Goal: Task Accomplishment & Management: Manage account settings

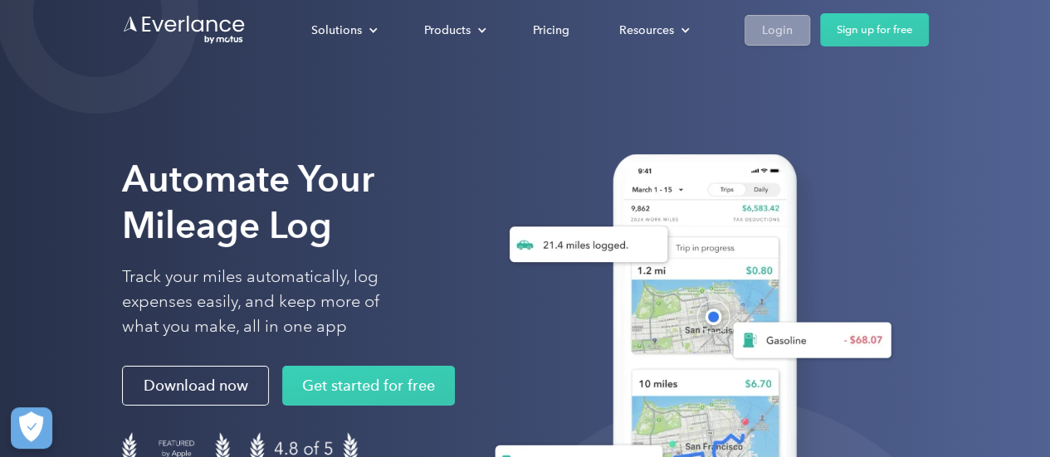
click at [759, 27] on link "Login" at bounding box center [778, 30] width 66 height 31
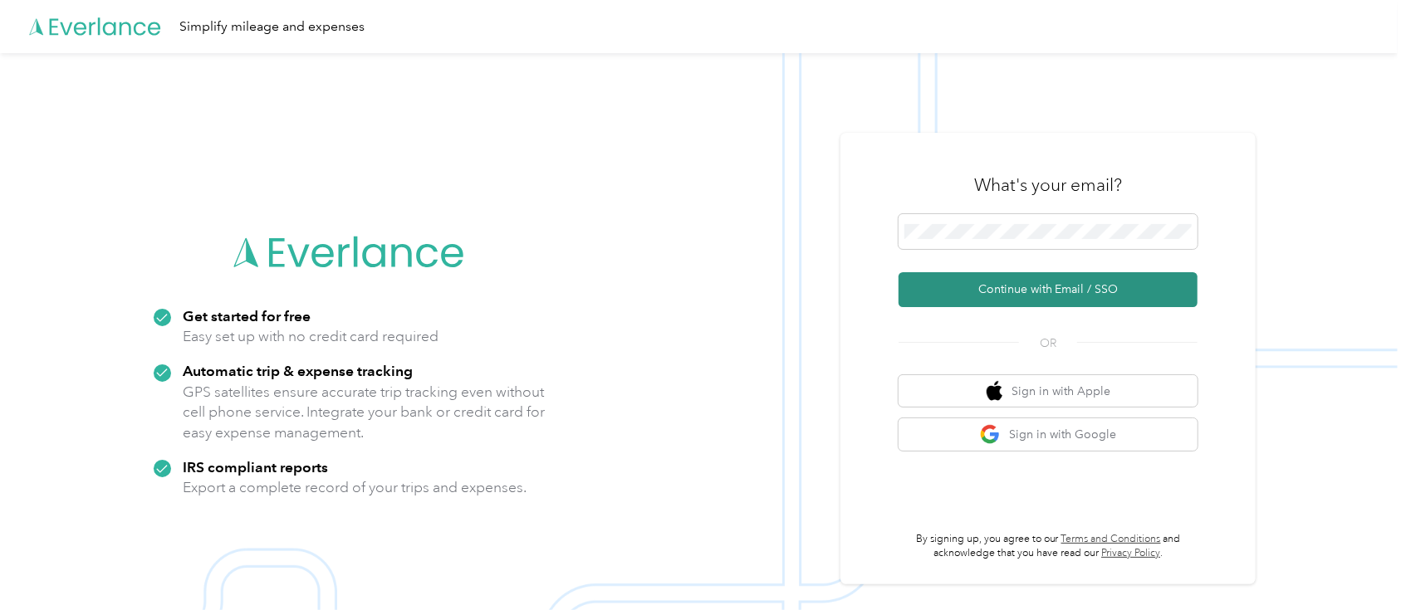
click at [1071, 272] on button "Continue with Email / SSO" at bounding box center [1047, 289] width 299 height 35
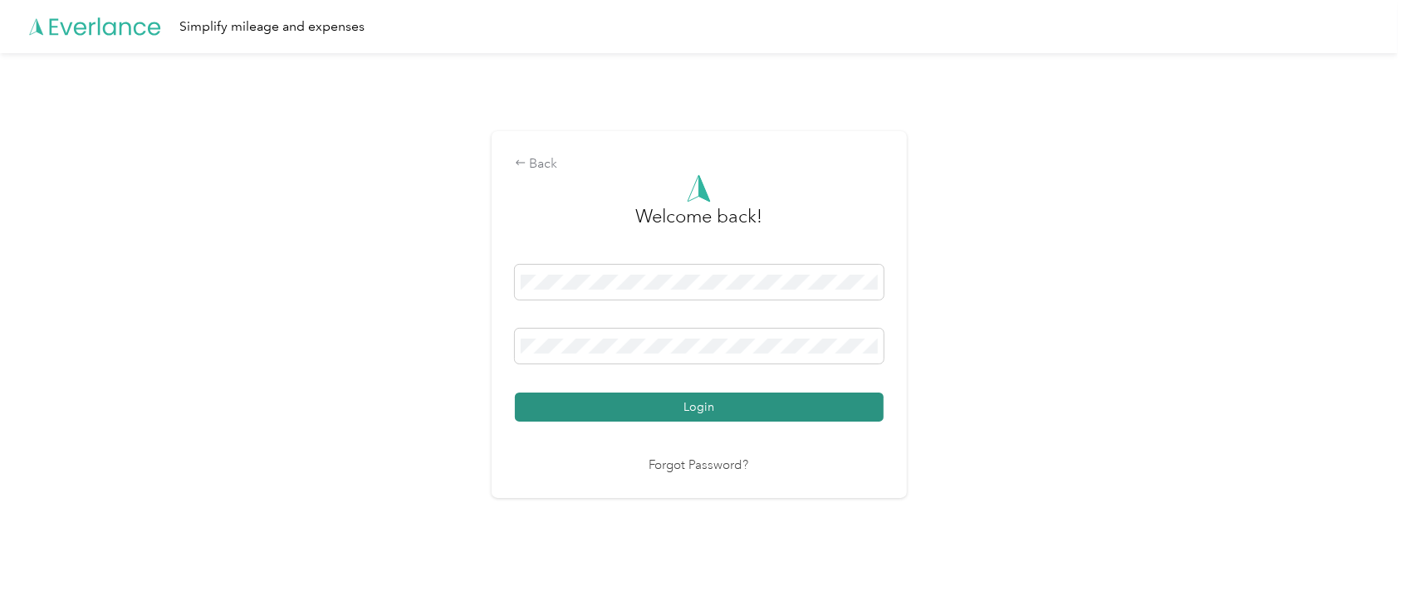
click at [770, 403] on button "Login" at bounding box center [699, 407] width 369 height 29
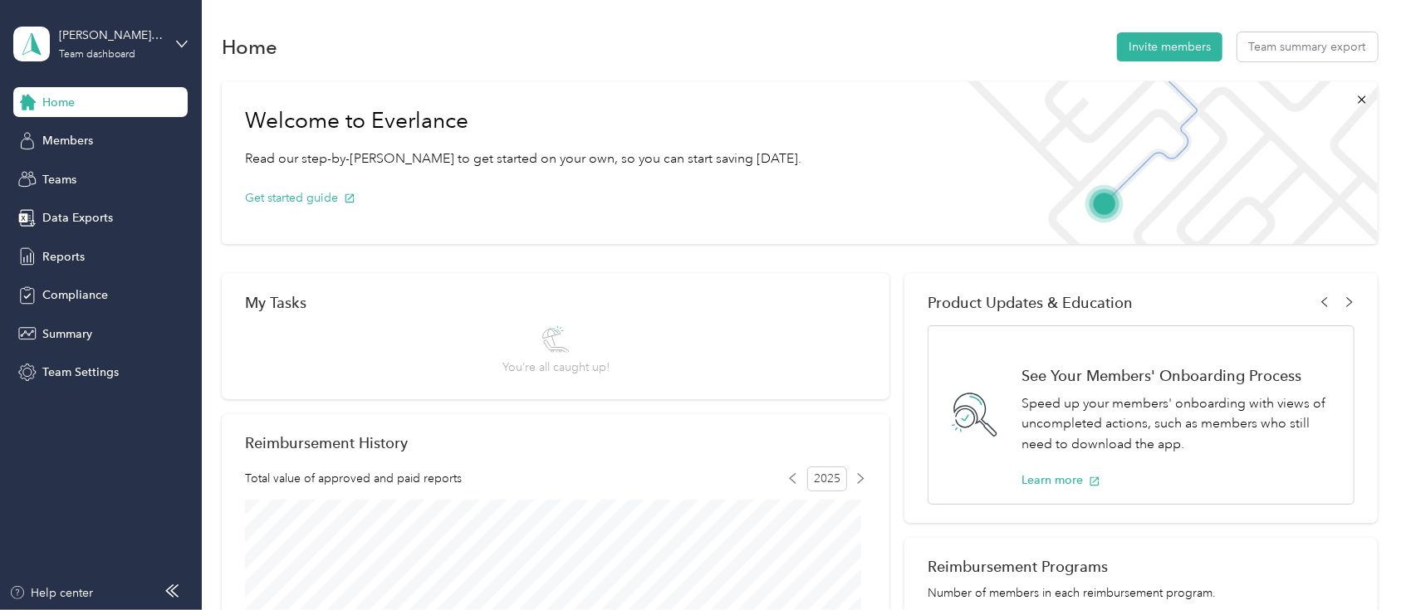
click at [171, 51] on div "[PERSON_NAME] team Team dashboard" at bounding box center [100, 44] width 174 height 58
click at [119, 174] on div "Personal dashboard" at bounding box center [80, 173] width 105 height 17
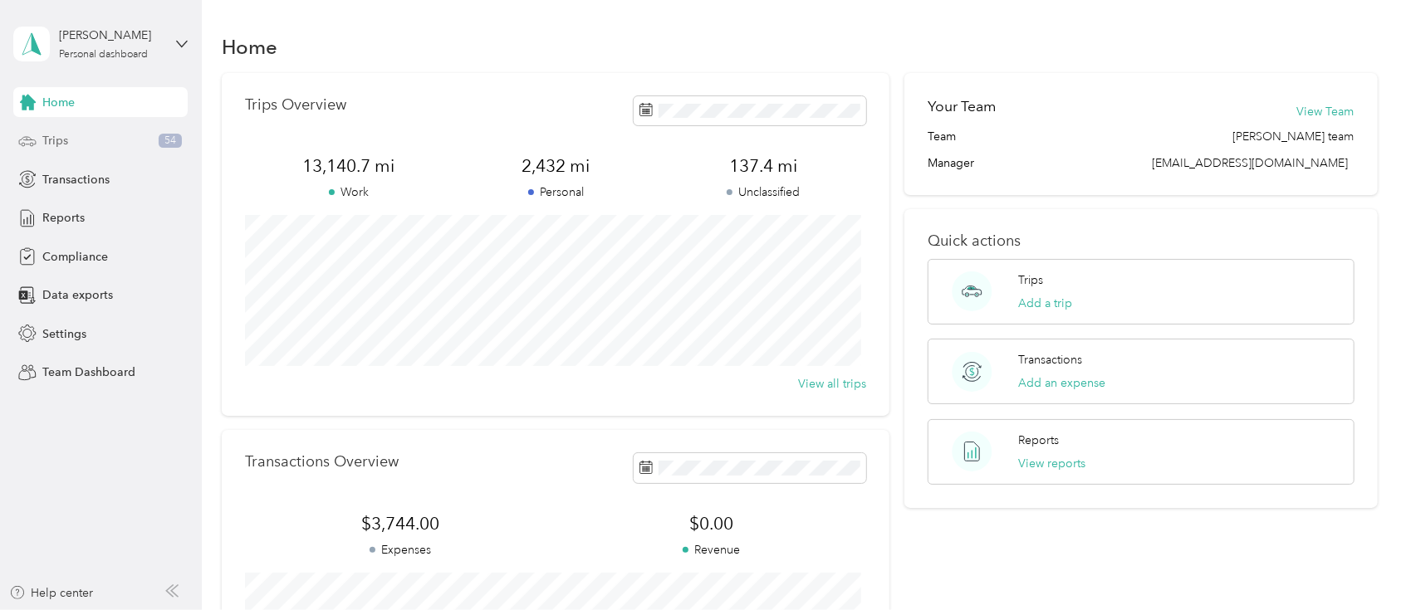
click at [73, 135] on div "Trips 54" at bounding box center [100, 141] width 174 height 30
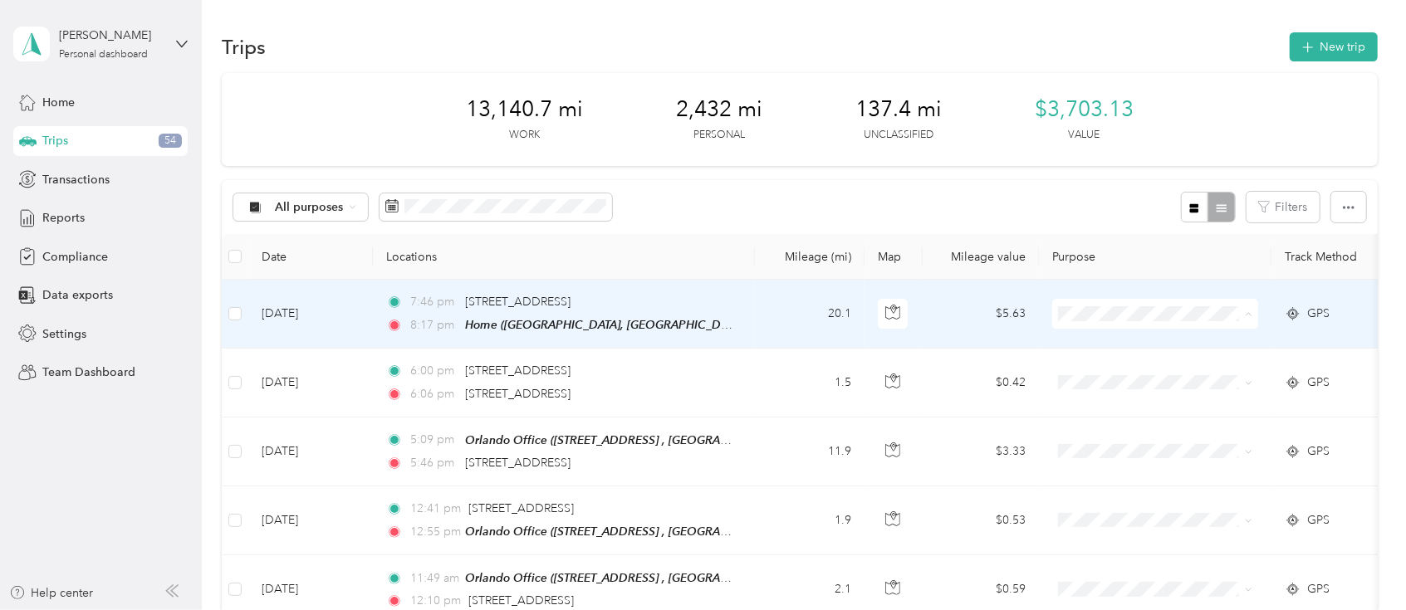
click at [1113, 335] on span "Sales Call" at bounding box center [1170, 343] width 154 height 17
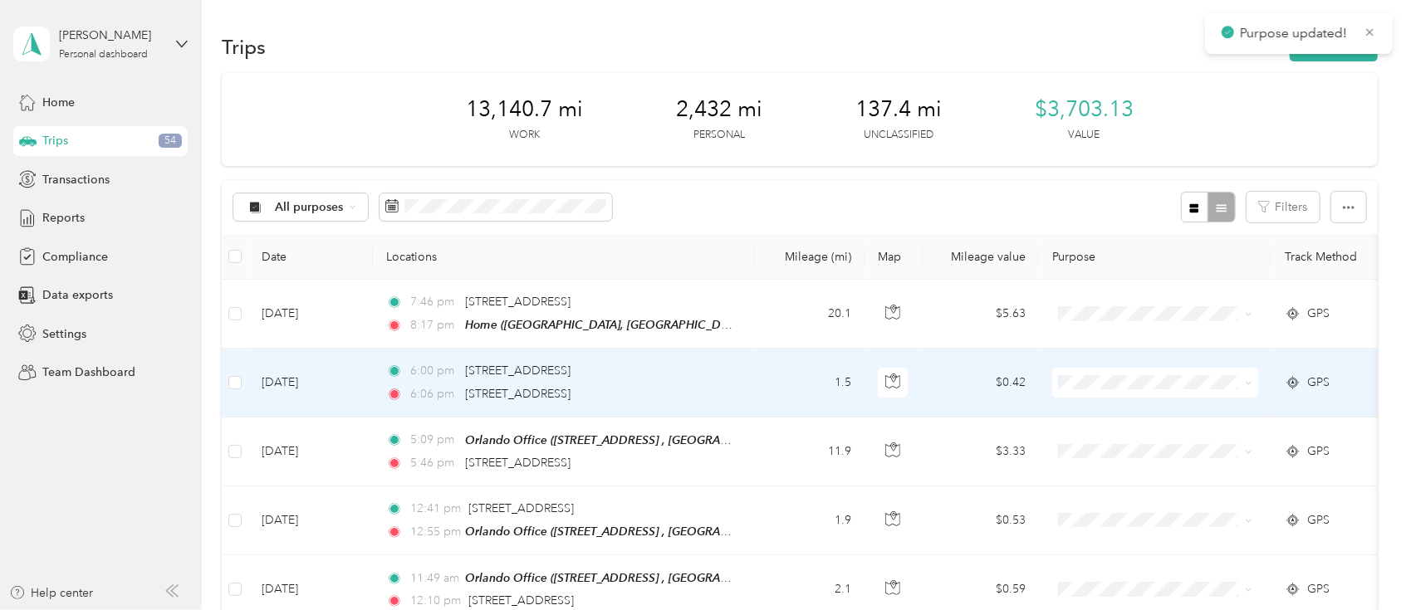
click at [1109, 389] on span at bounding box center [1155, 383] width 206 height 30
click at [1112, 409] on span "Sales Call" at bounding box center [1170, 409] width 154 height 17
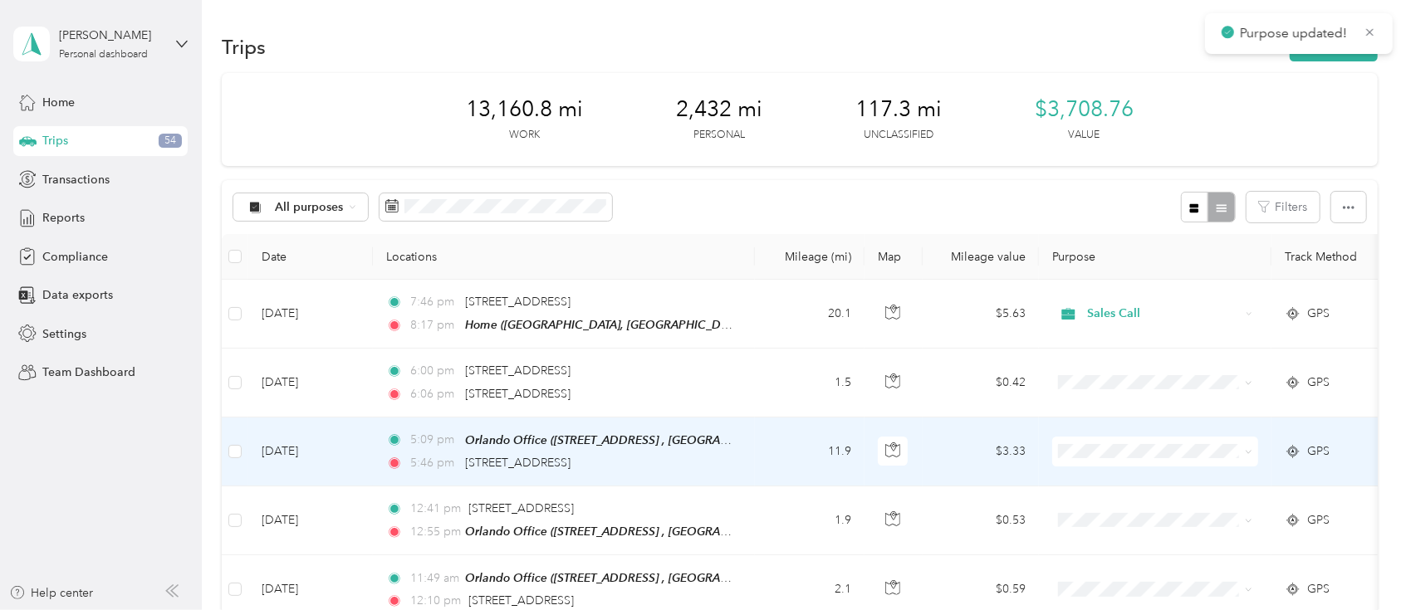
click at [1109, 439] on span at bounding box center [1155, 452] width 206 height 30
click at [1104, 478] on span "Sales Call" at bounding box center [1170, 480] width 154 height 17
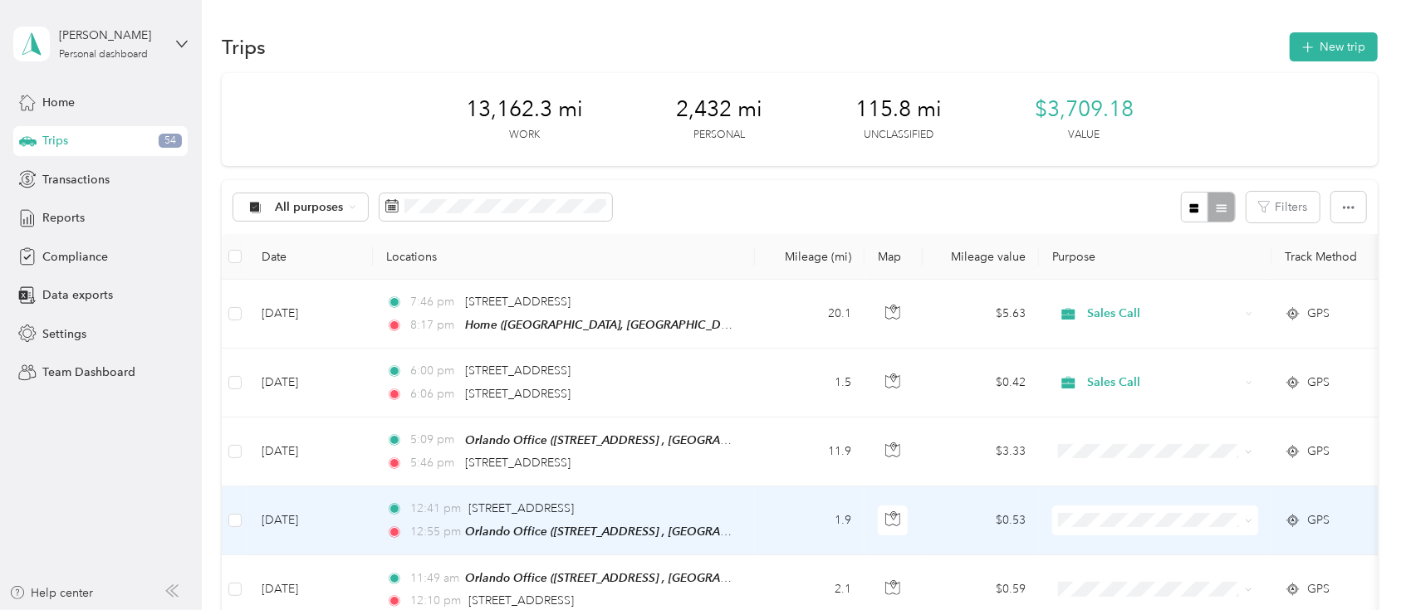
click at [1107, 501] on td at bounding box center [1155, 521] width 232 height 69
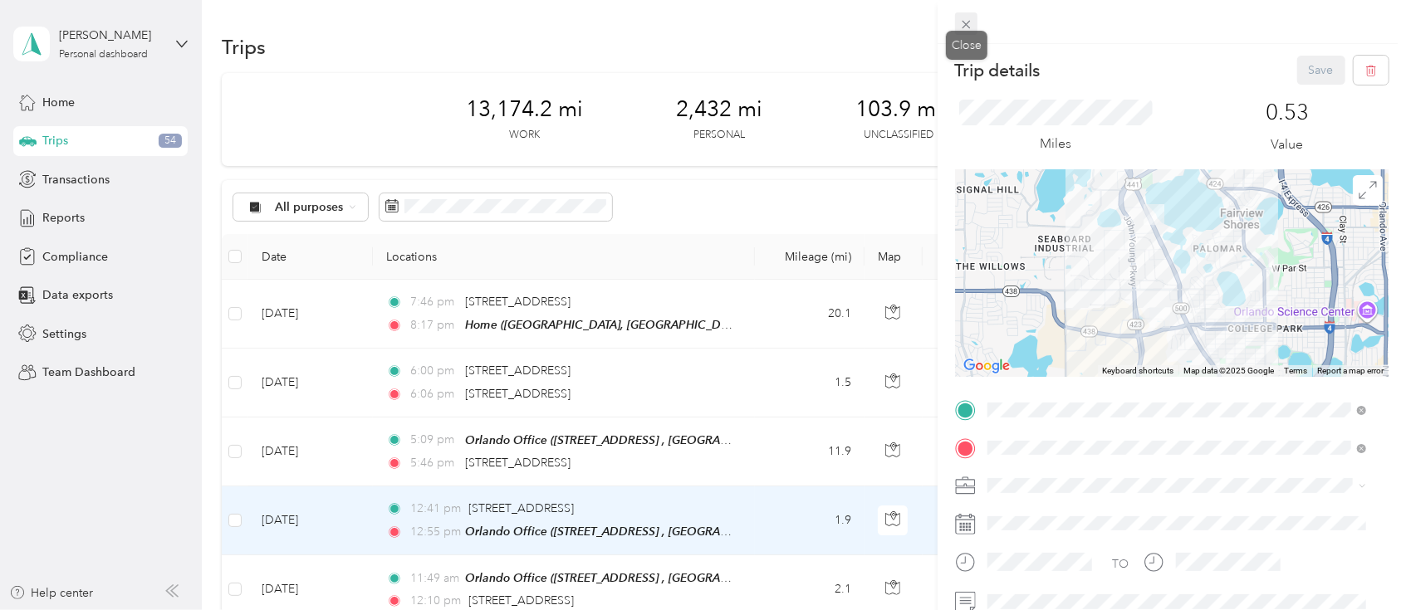
click at [971, 21] on icon at bounding box center [966, 24] width 14 height 14
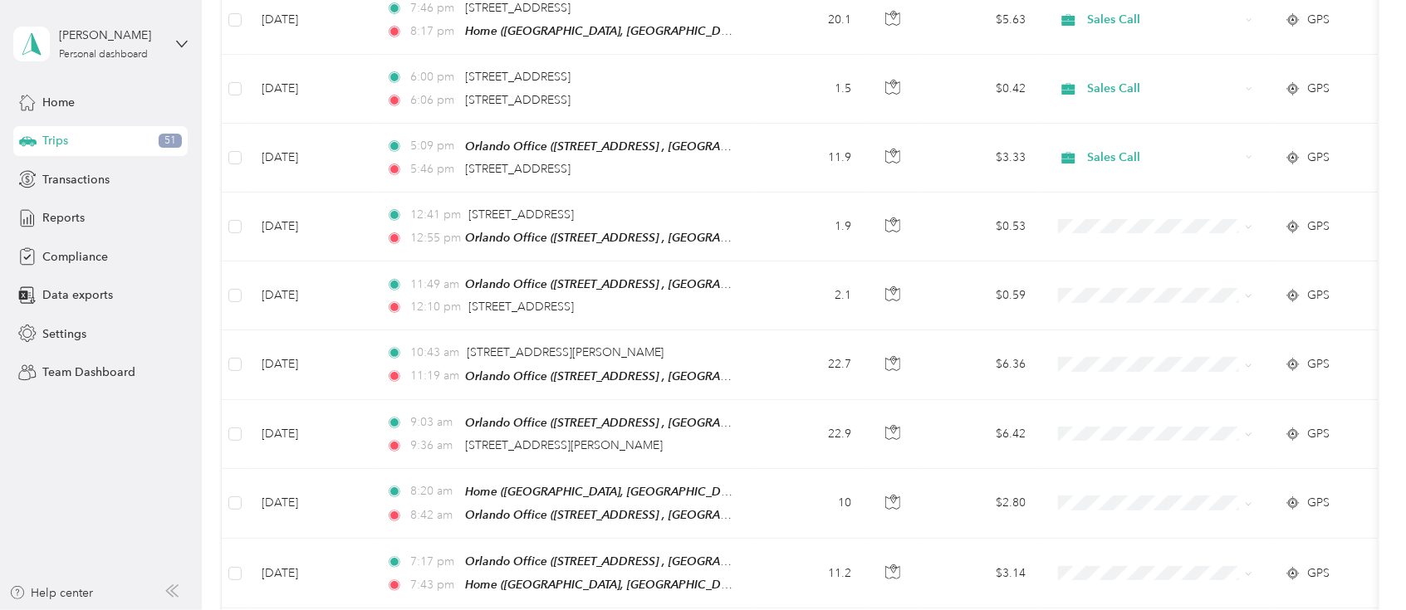
scroll to position [297, 0]
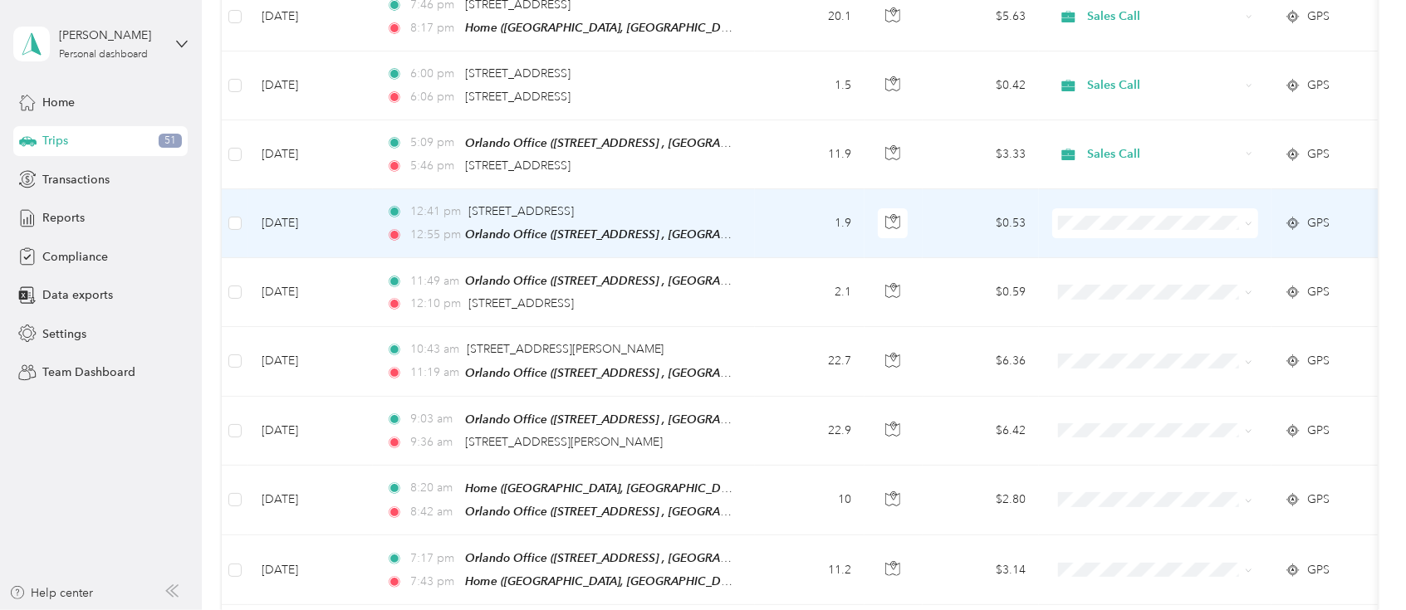
click at [1102, 256] on li "Sales Call" at bounding box center [1155, 246] width 206 height 29
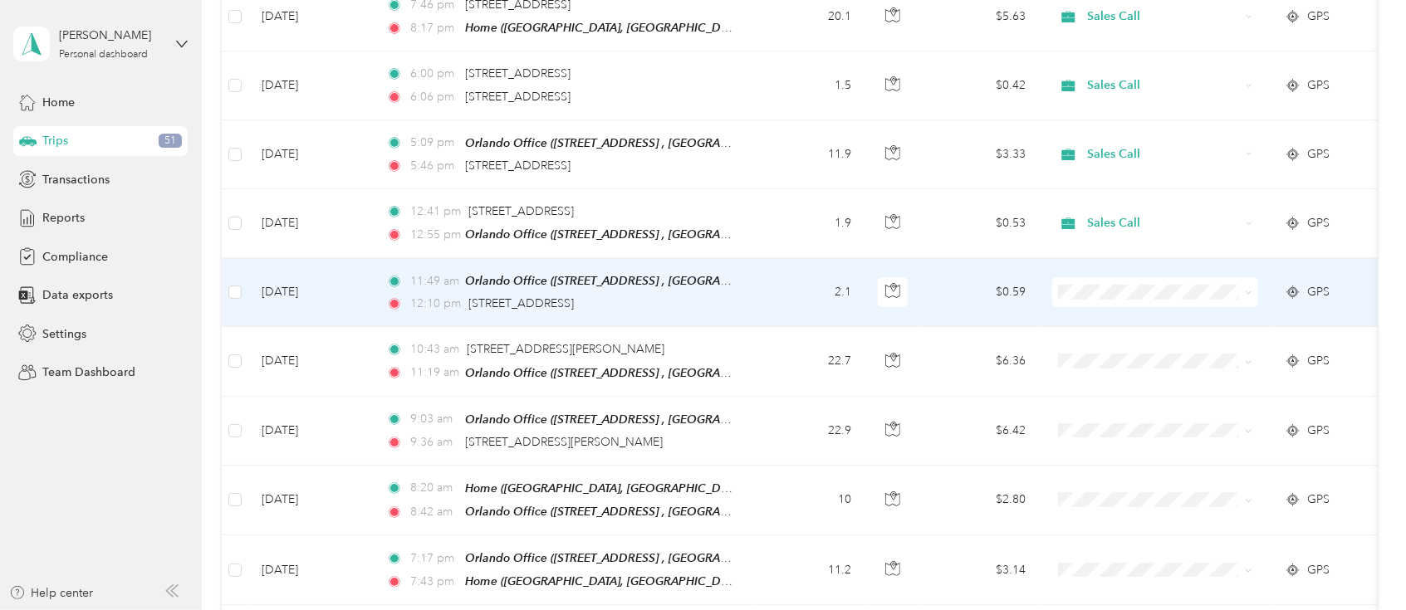
click at [1113, 315] on span "Sales Call" at bounding box center [1170, 314] width 154 height 17
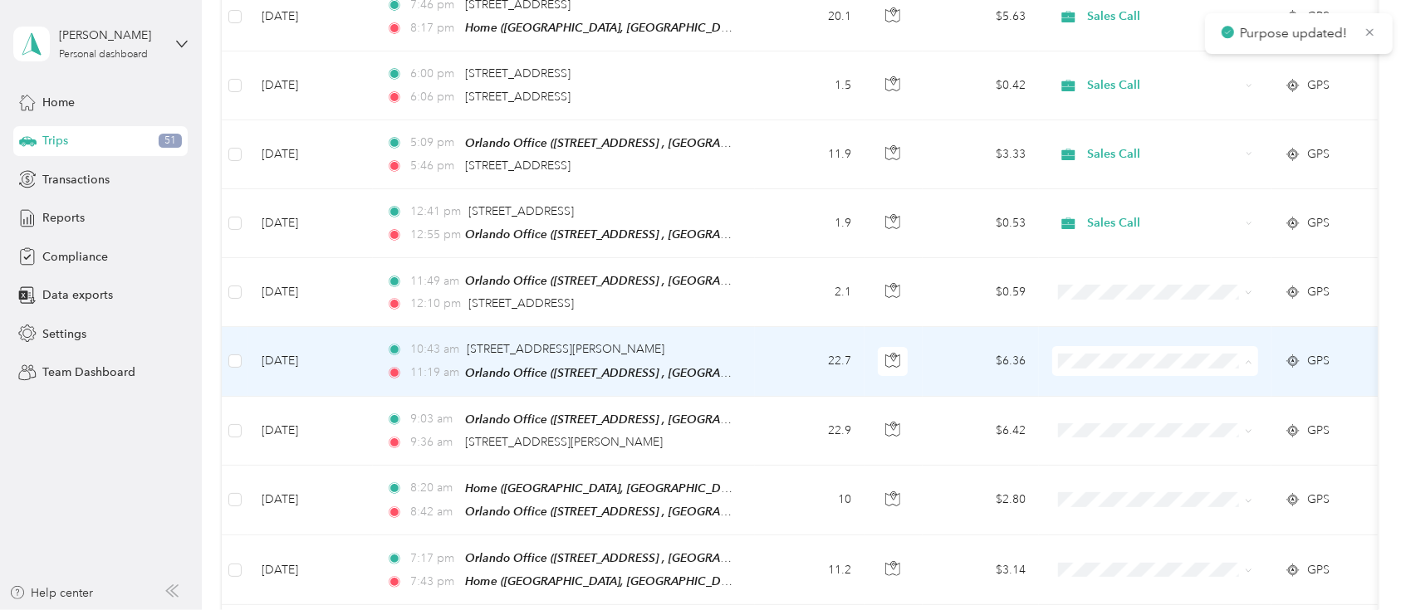
click at [1116, 384] on span "Sales Call" at bounding box center [1170, 387] width 154 height 17
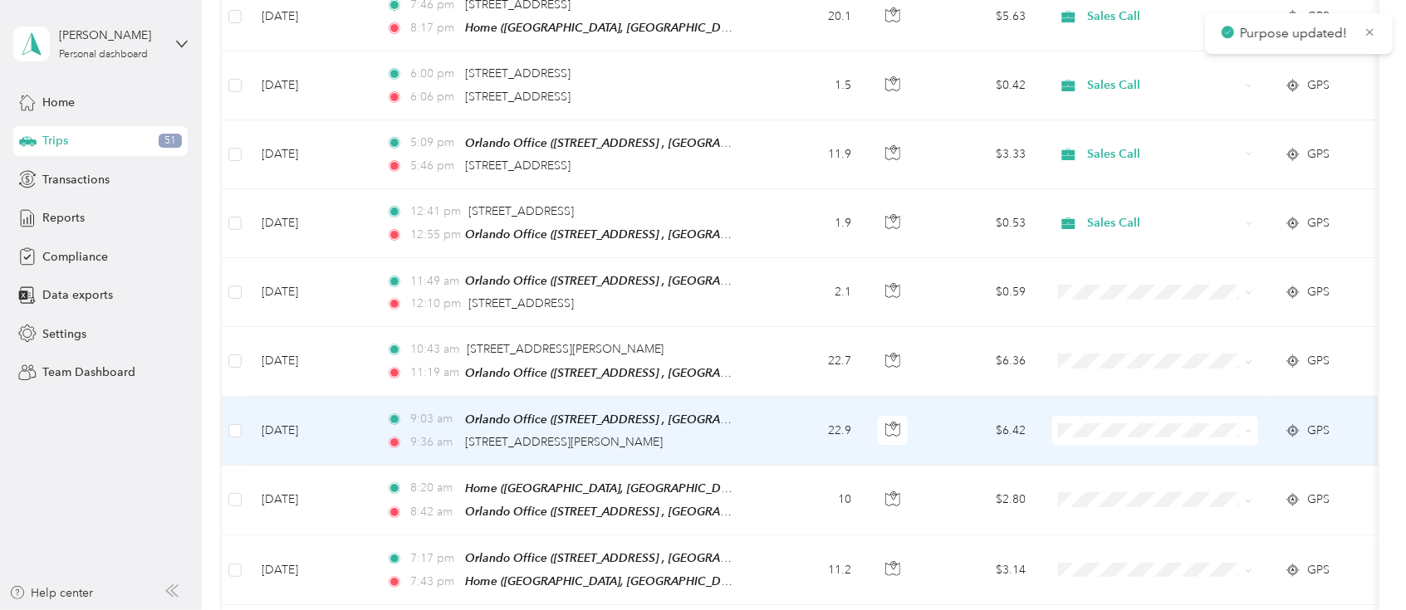
click at [1116, 457] on span "Sales Call" at bounding box center [1170, 455] width 154 height 17
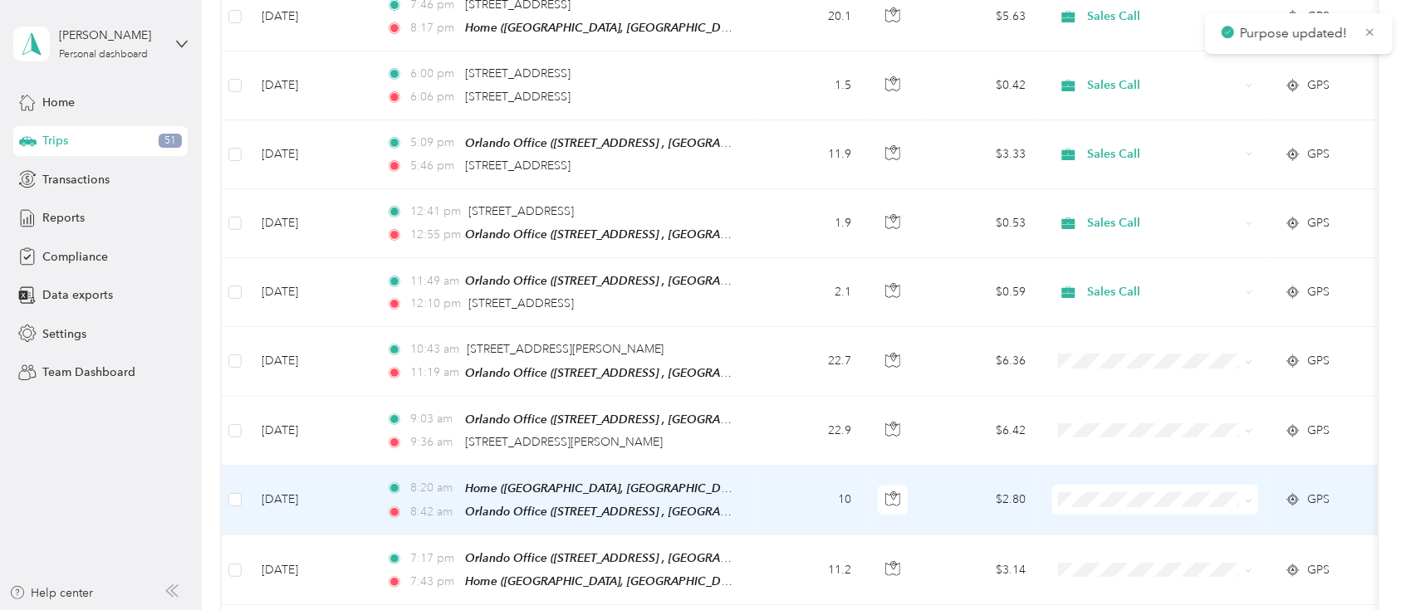
click at [1117, 521] on span "Sales Call" at bounding box center [1170, 517] width 154 height 17
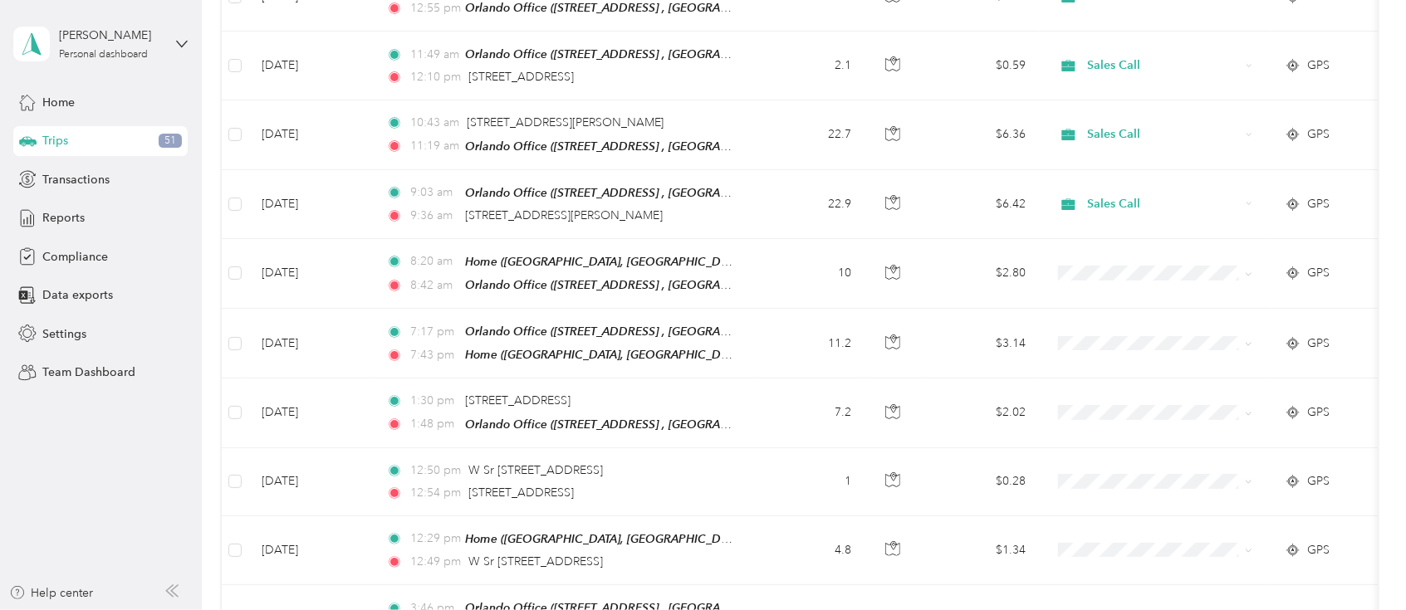
scroll to position [568, 0]
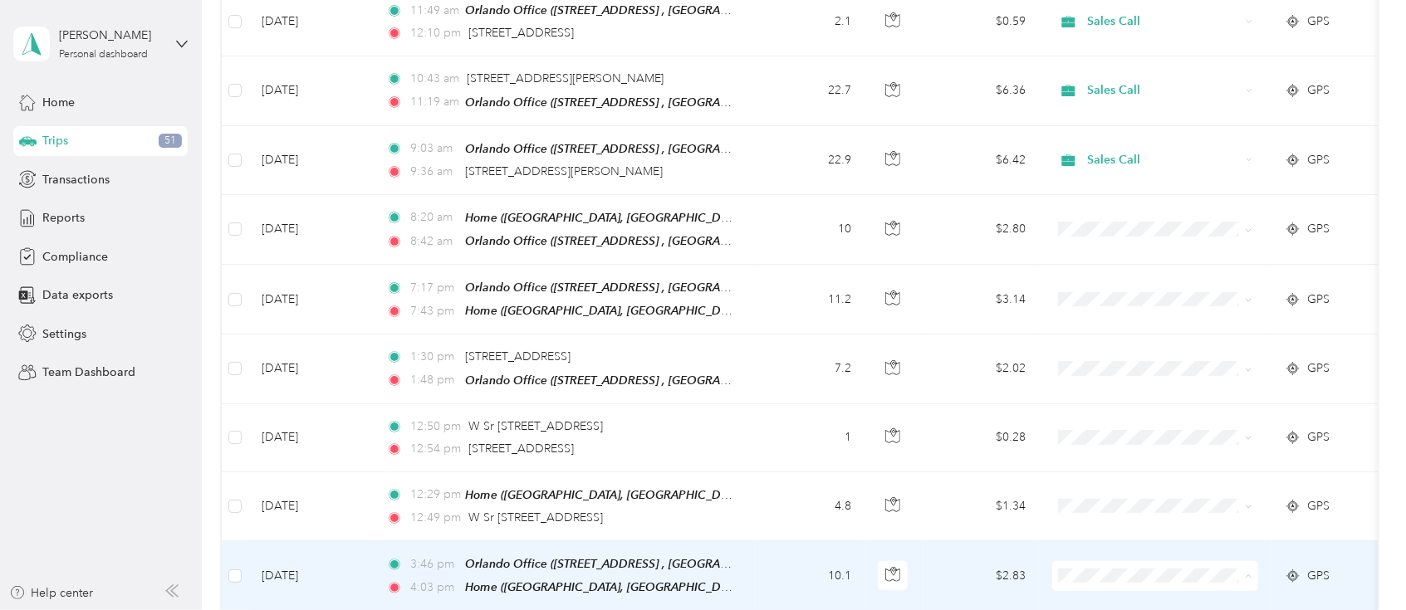
click at [1117, 501] on span "Sales Call" at bounding box center [1170, 503] width 154 height 17
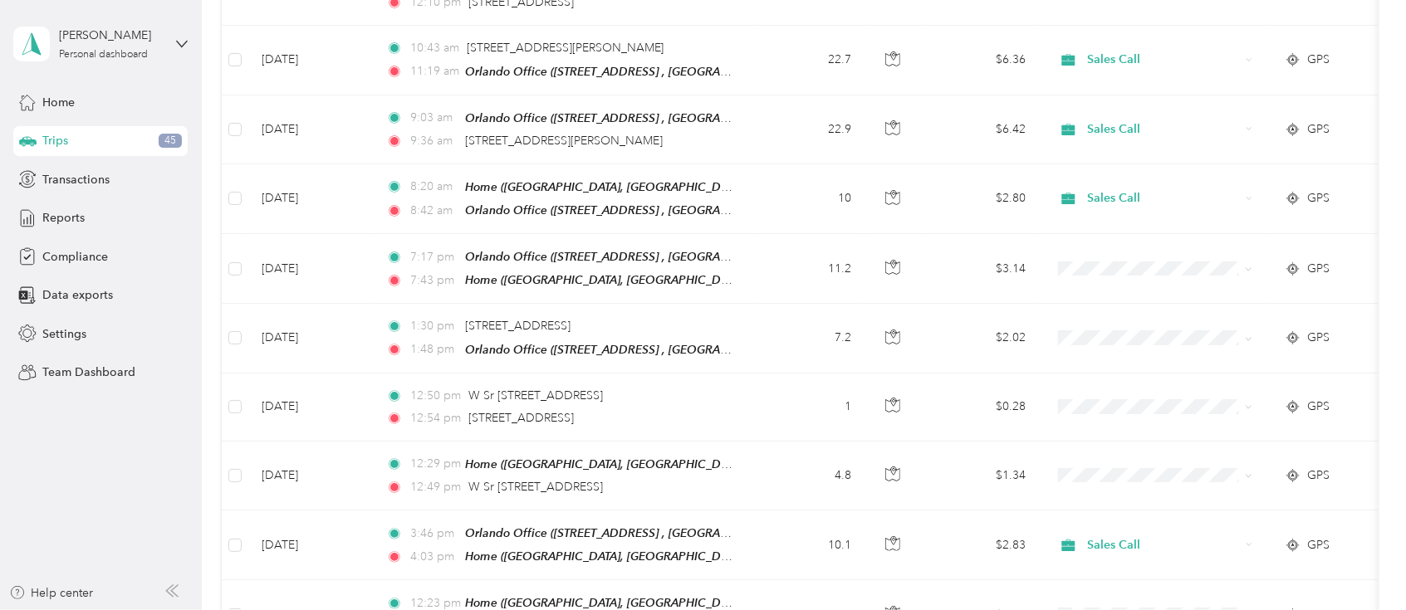
scroll to position [605, 0]
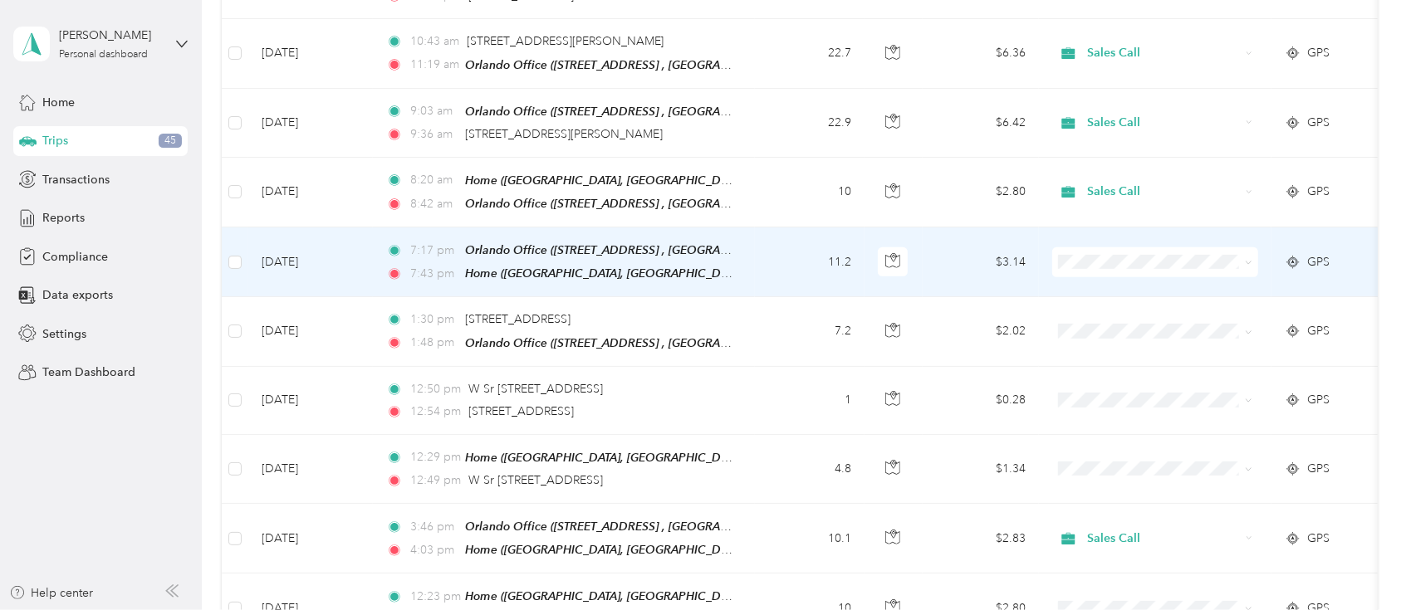
click at [1154, 247] on span at bounding box center [1155, 262] width 206 height 30
click at [1139, 273] on li "Sales Call" at bounding box center [1155, 284] width 206 height 29
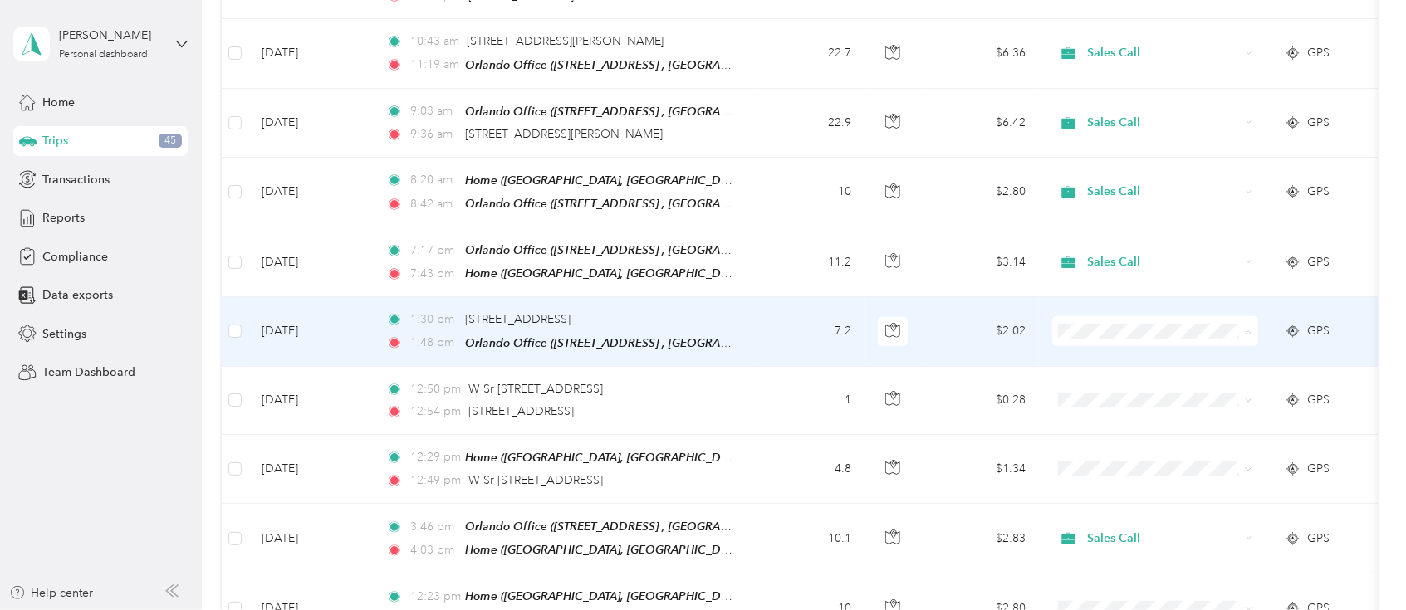
click at [1122, 359] on li "Sales Call" at bounding box center [1155, 352] width 206 height 29
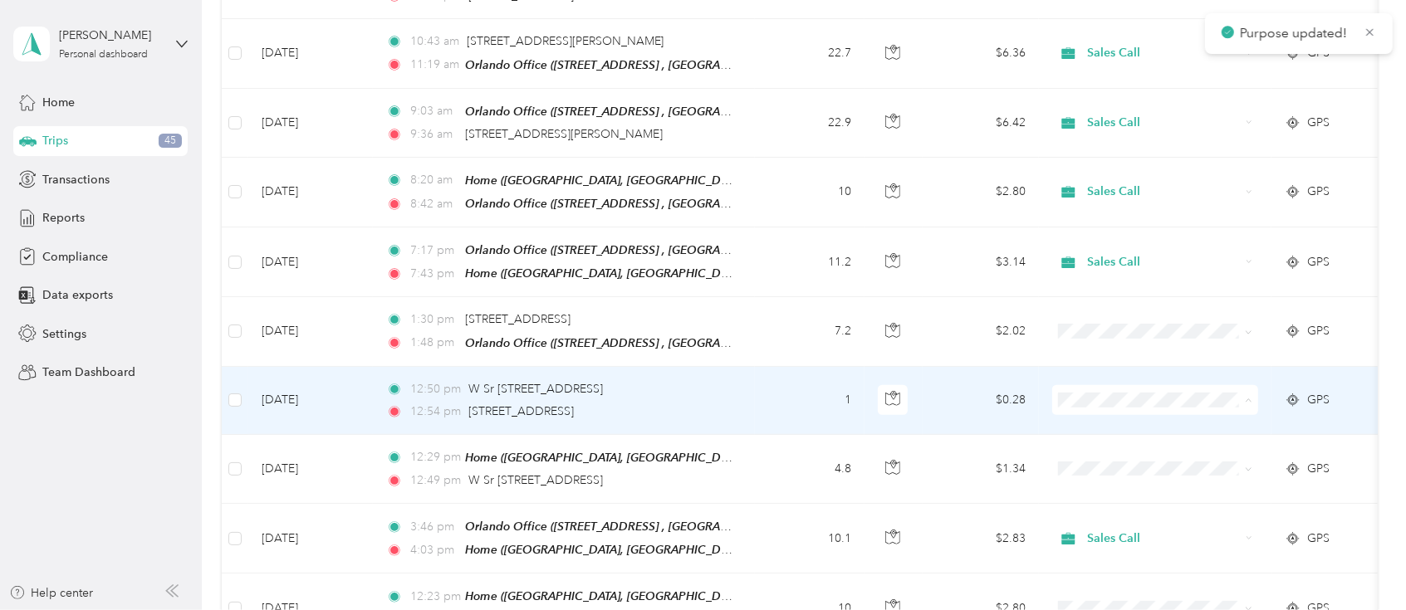
click at [1118, 438] on li "Personal" at bounding box center [1155, 449] width 206 height 29
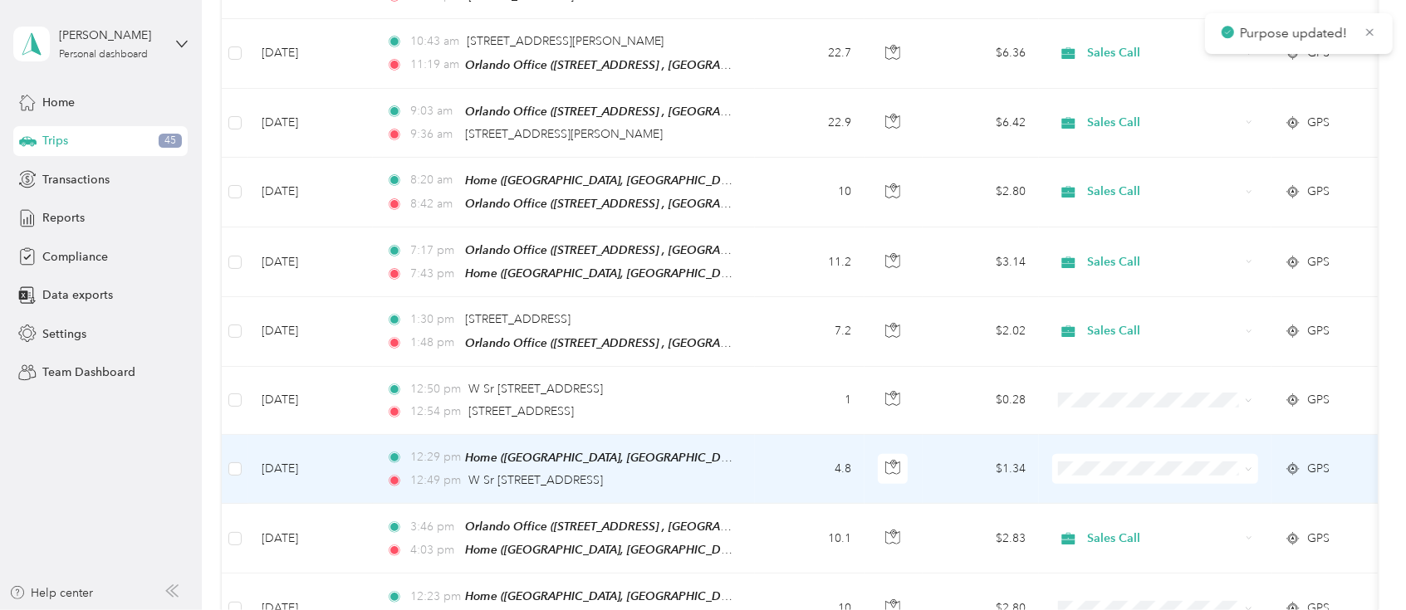
click at [1126, 520] on span "Personal" at bounding box center [1170, 517] width 154 height 17
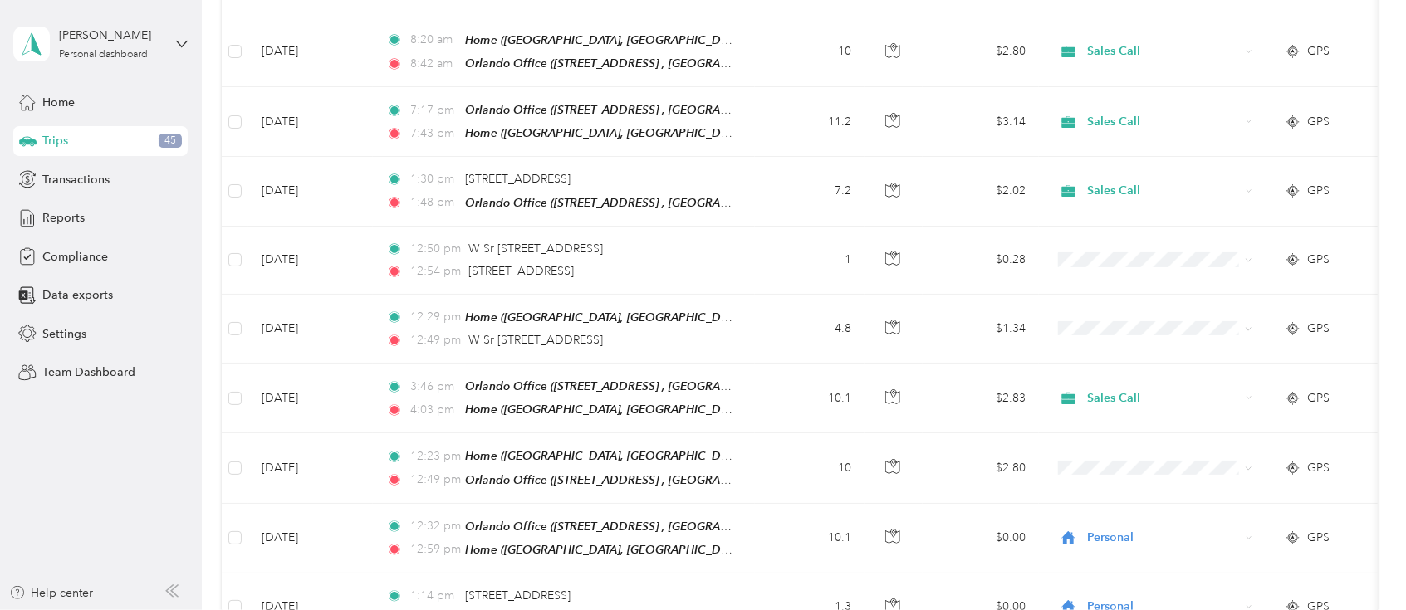
scroll to position [749, 0]
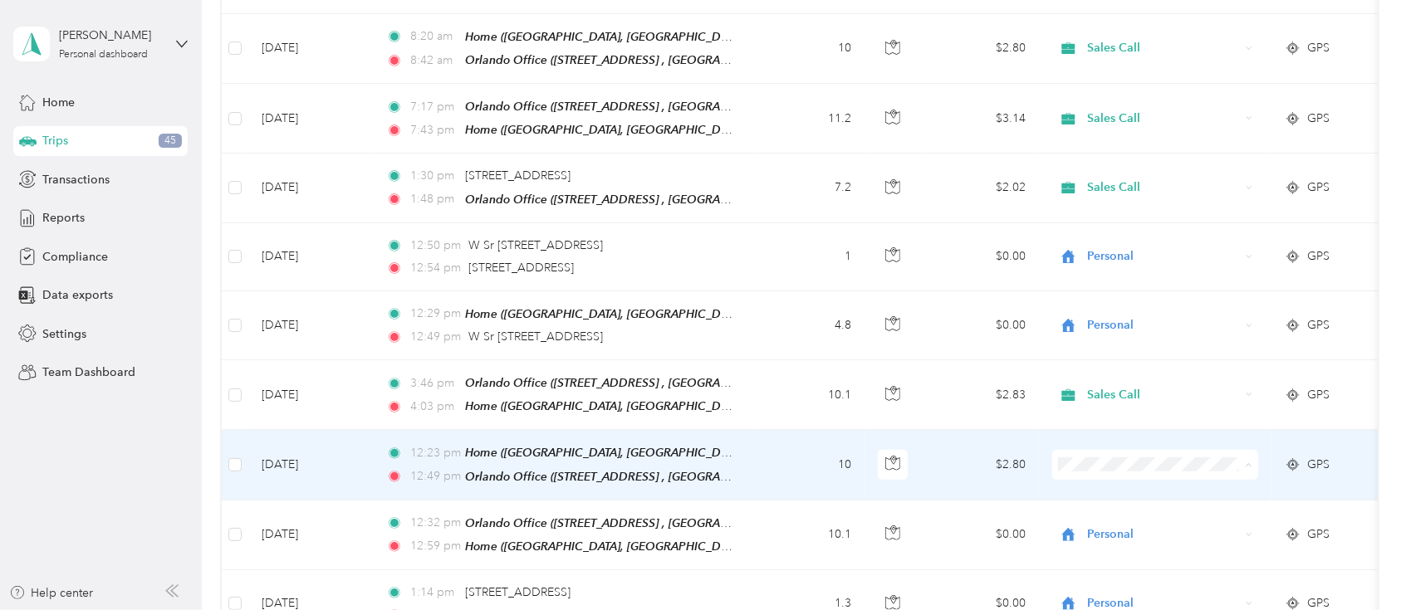
click at [1098, 515] on li "Personal" at bounding box center [1155, 510] width 206 height 29
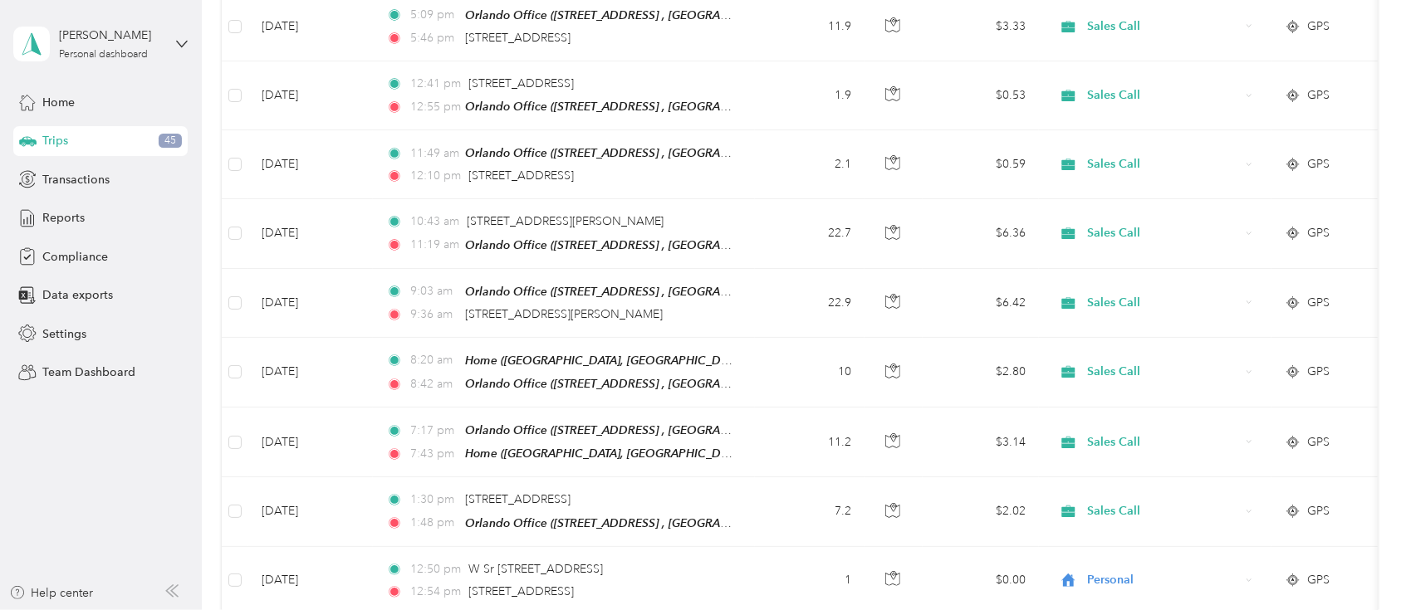
scroll to position [0, 0]
